Goal: Information Seeking & Learning: Learn about a topic

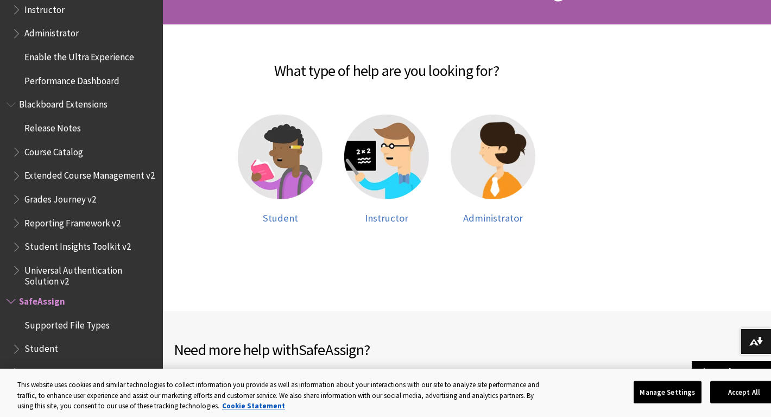
scroll to position [205, 0]
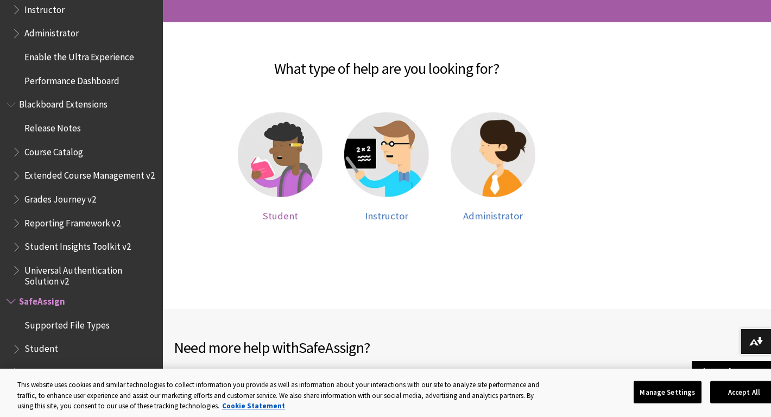
click at [286, 197] on img at bounding box center [280, 154] width 85 height 85
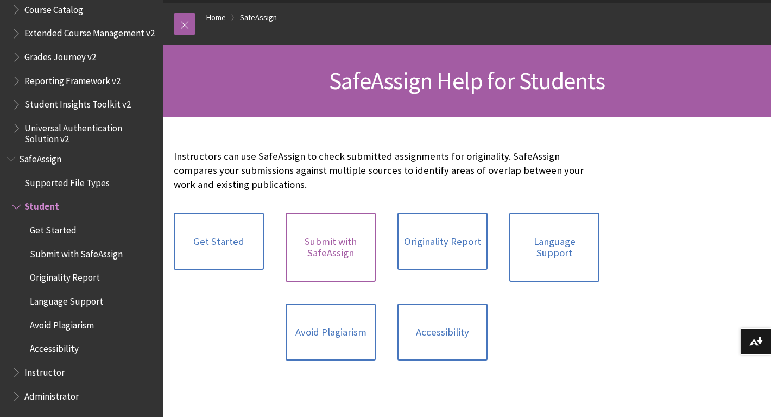
scroll to position [112, 0]
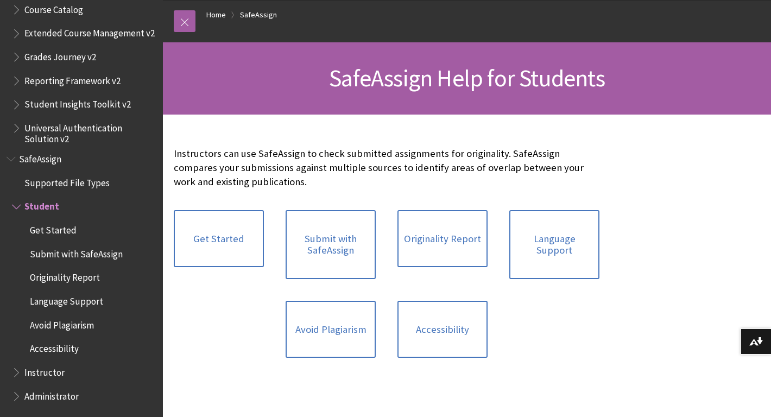
click at [447, 290] on div "Originality Report" at bounding box center [443, 244] width 112 height 91
click at [447, 262] on link "Originality Report" at bounding box center [442, 239] width 90 height 58
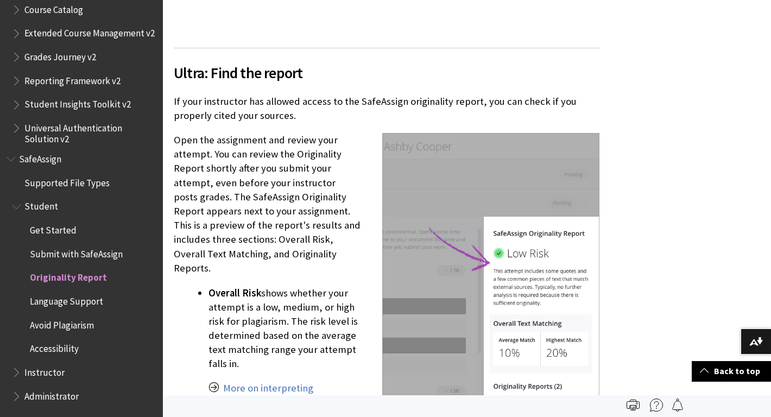
scroll to position [959, 0]
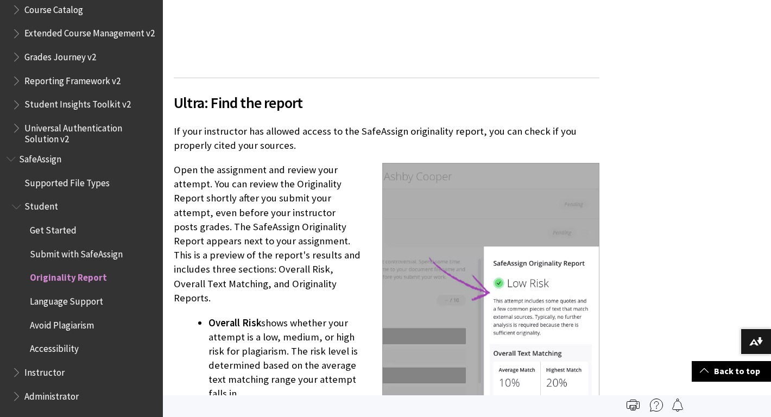
click at [49, 330] on span "Avoid Plagiarism" at bounding box center [62, 323] width 64 height 15
